Goal: Check status: Check status

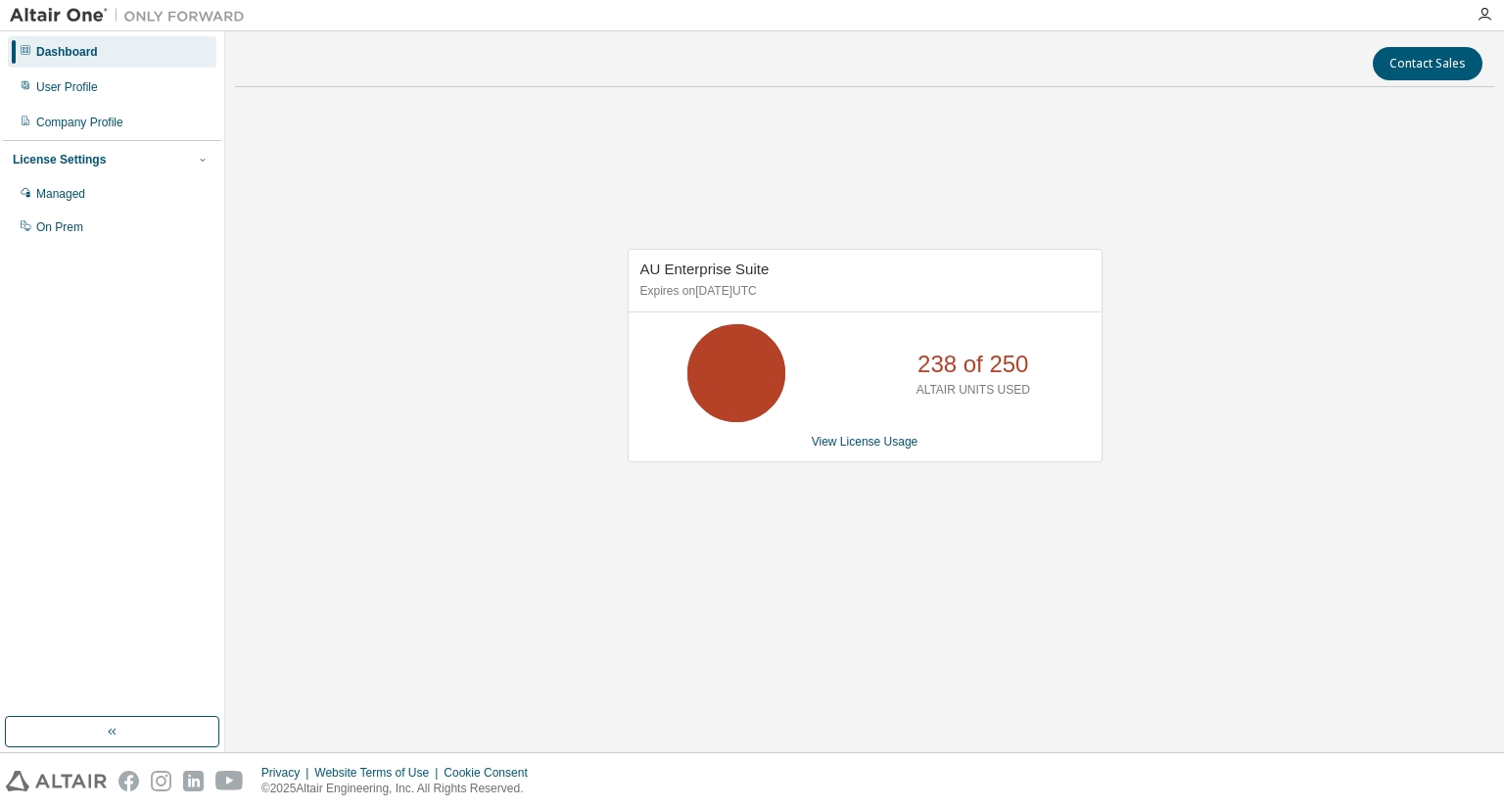
click at [1132, 126] on div "AU Enterprise Suite Expires on March 1, 2026 UTC 238 of 250 ALTAIR UNITS USED V…" at bounding box center [865, 366] width 1260 height 526
click at [1323, 298] on div "AU Enterprise Suite Expires on March 1, 2026 UTC 238 of 250 ALTAIR UNITS USED V…" at bounding box center [865, 366] width 1260 height 526
drag, startPoint x: 970, startPoint y: 581, endPoint x: 177, endPoint y: 1, distance: 981.8
click at [967, 575] on div "AU Enterprise Suite Expires on March 1, 2026 UTC 238 of 250 ALTAIR UNITS USED V…" at bounding box center [865, 366] width 1260 height 526
click at [787, 514] on div "AU Enterprise Suite Expires on March 1, 2026 UTC 242 of 250 ALTAIR UNITS USED V…" at bounding box center [865, 366] width 1260 height 526
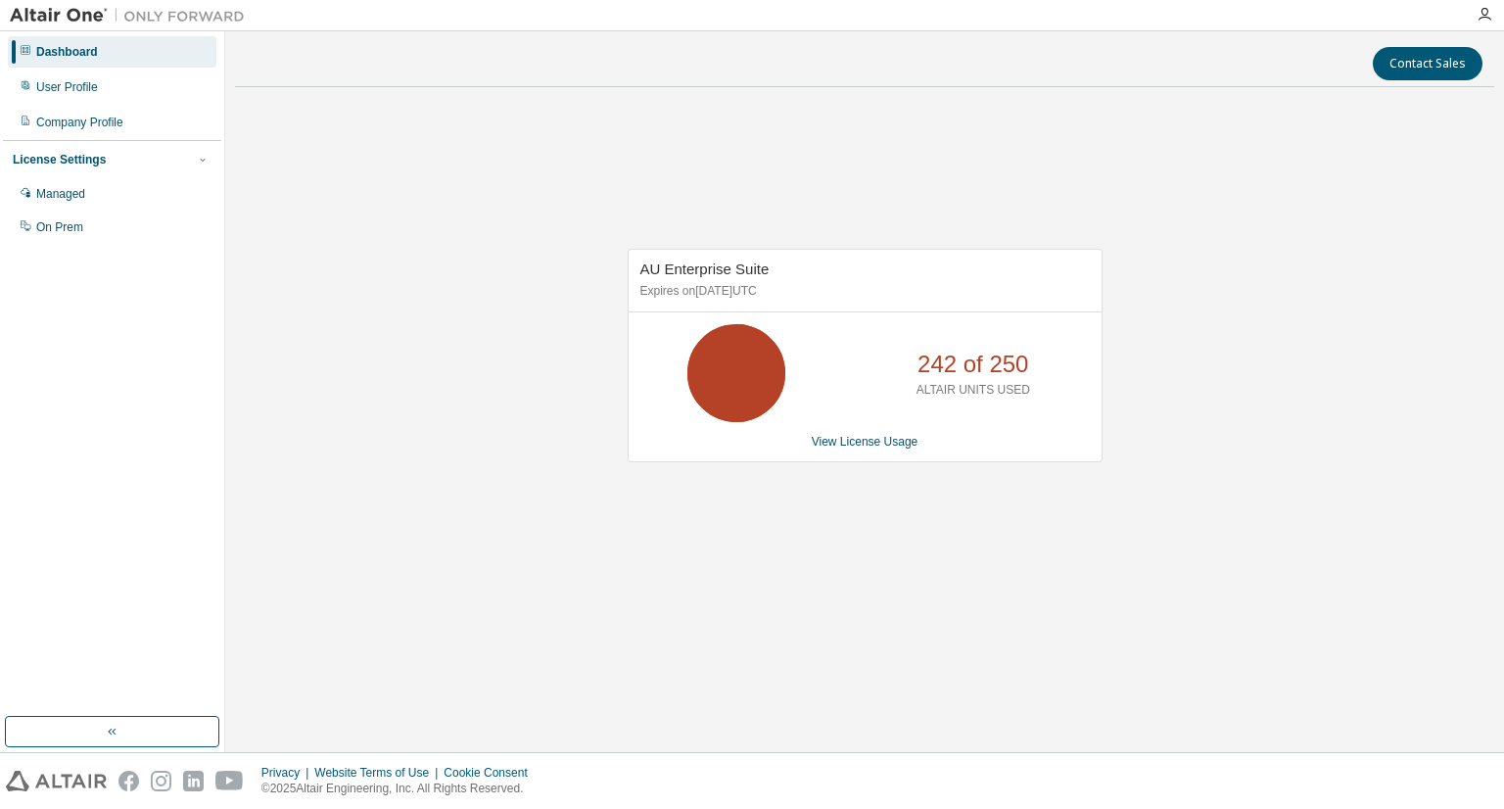
click at [869, 499] on div "AU Enterprise Suite Expires on March 1, 2026 UTC 242 of 250 ALTAIR UNITS USED V…" at bounding box center [865, 366] width 1260 height 526
click at [1356, 555] on div "AU Enterprise Suite Expires on [DATE] UTC 167 of 250 ALTAIR UNITS USED View Lic…" at bounding box center [865, 366] width 1260 height 526
drag, startPoint x: 1046, startPoint y: 547, endPoint x: 1314, endPoint y: 287, distance: 374.0
click at [1048, 547] on div "AU Enterprise Suite Expires on March 1, 2026 UTC 248 of 250 ALTAIR UNITS USED V…" at bounding box center [865, 366] width 1260 height 526
click at [1179, 507] on div "AU Enterprise Suite Expires on March 1, 2026 UTC 223 of 250 ALTAIR UNITS USED V…" at bounding box center [865, 366] width 1260 height 526
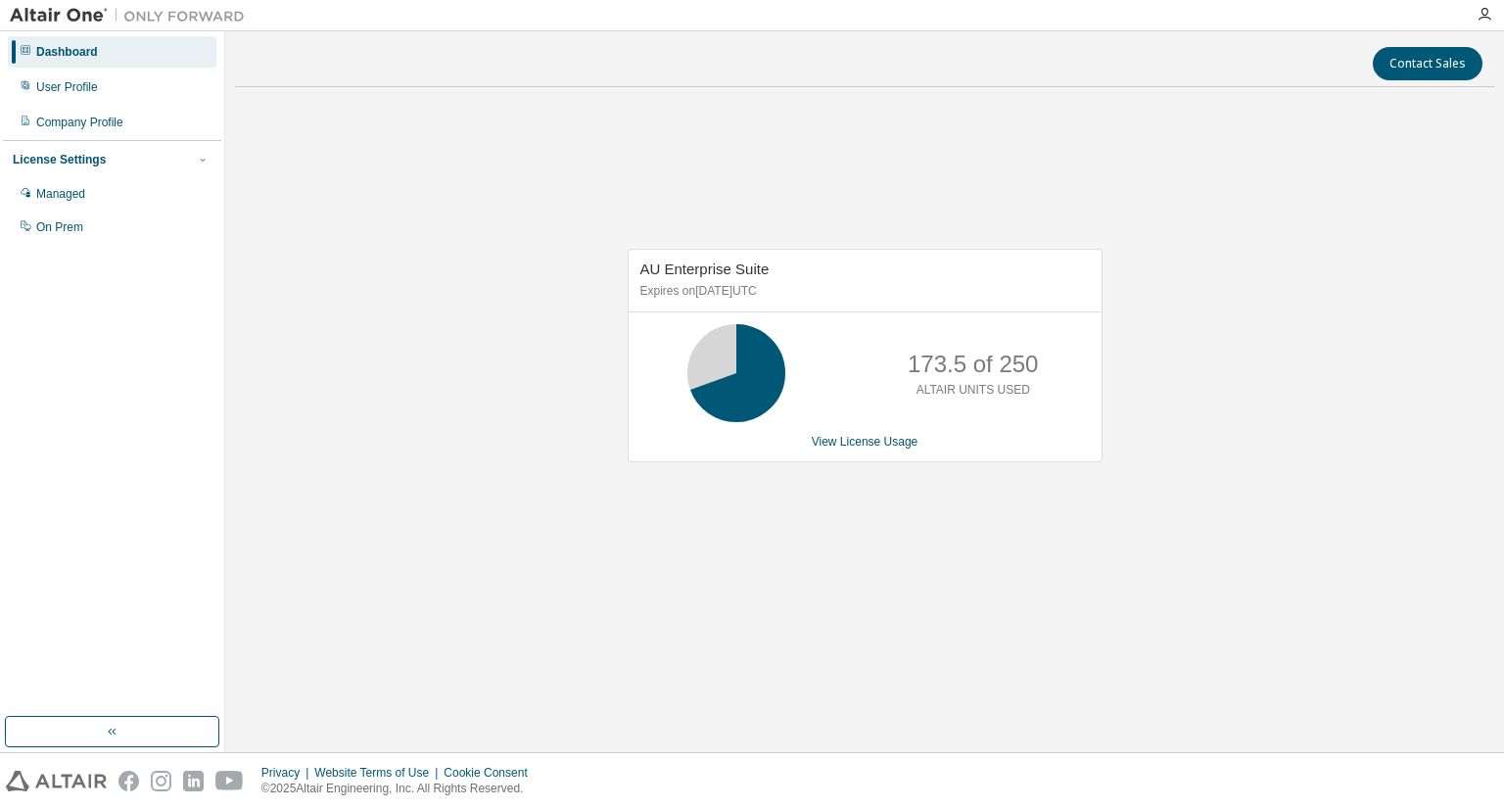
click at [1048, 626] on div "AU Enterprise Suite Expires on March 1, 2026 UTC 173.5 of 250 ALTAIR UNITS USED…" at bounding box center [865, 366] width 1260 height 526
